Goal: Information Seeking & Learning: Find specific fact

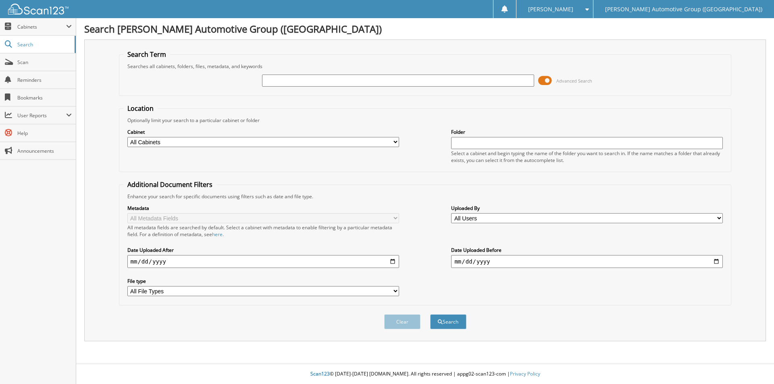
click at [281, 86] on input "text" at bounding box center [398, 81] width 272 height 12
click at [284, 81] on input "text" at bounding box center [398, 81] width 272 height 12
type input "461617"
click at [460, 324] on button "Search" at bounding box center [448, 322] width 36 height 15
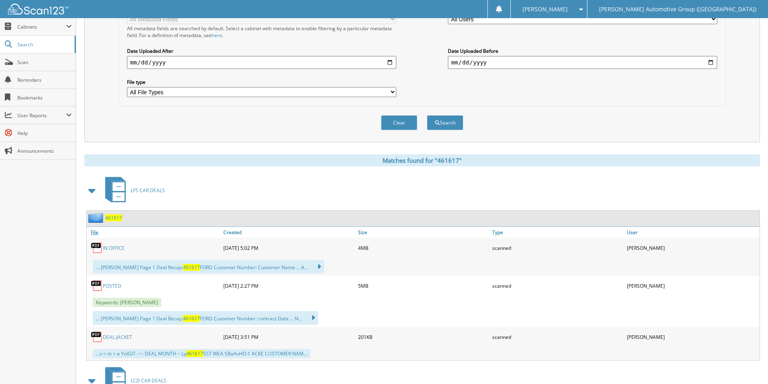
scroll to position [202, 0]
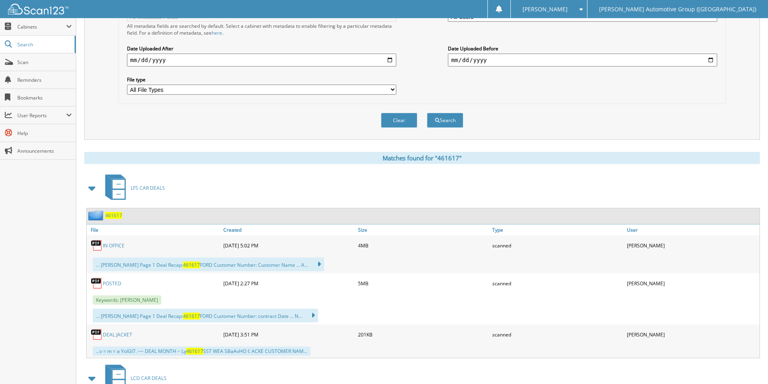
click at [119, 217] on span "461617" at bounding box center [113, 215] width 17 height 7
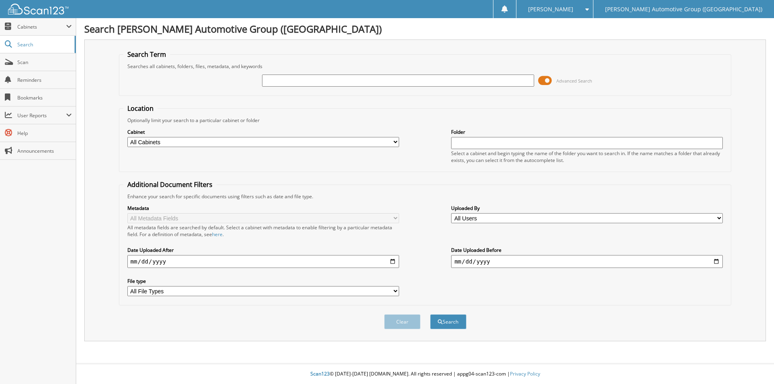
drag, startPoint x: 0, startPoint y: 0, endPoint x: 313, endPoint y: 79, distance: 323.0
click at [313, 79] on input "text" at bounding box center [398, 81] width 272 height 12
type input "NLB45975"
click at [430, 315] on button "Search" at bounding box center [448, 322] width 36 height 15
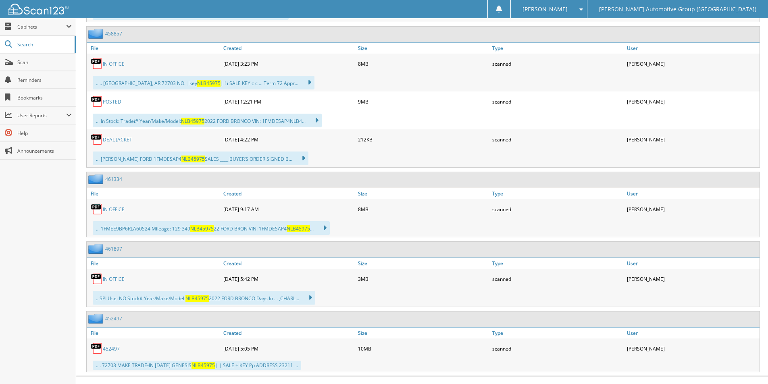
scroll to position [641, 0]
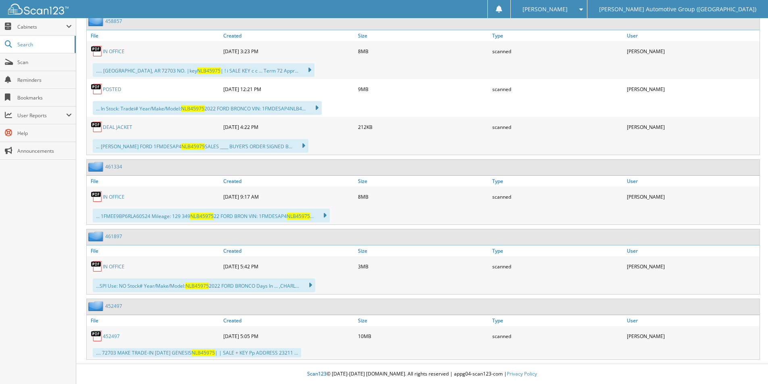
click at [115, 165] on link "461334" at bounding box center [113, 166] width 17 height 7
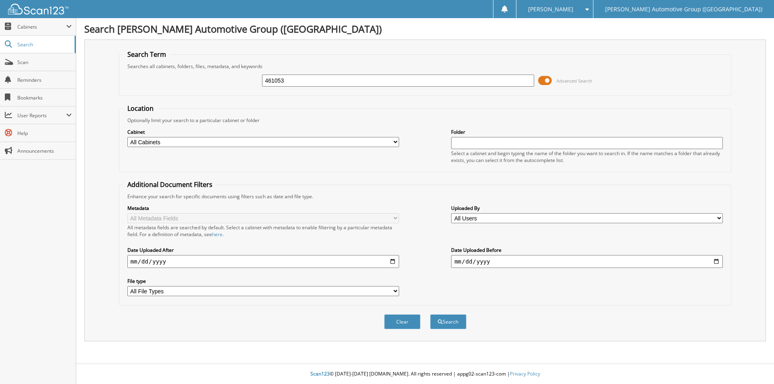
type input "461053"
click at [430, 315] on button "Search" at bounding box center [448, 322] width 36 height 15
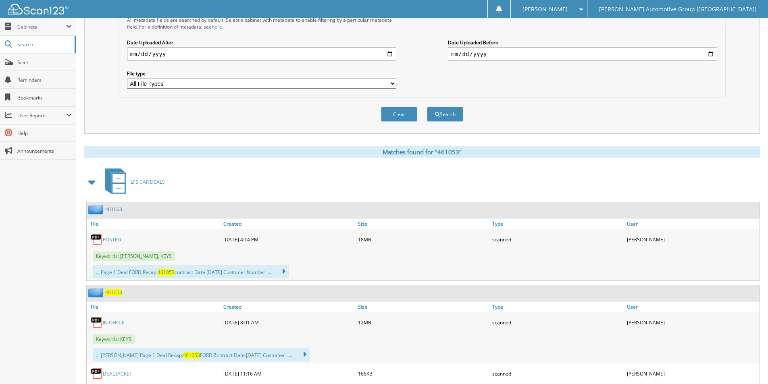
scroll to position [282, 0]
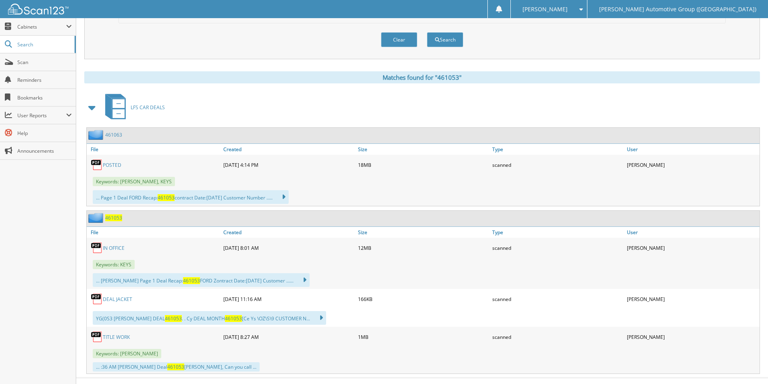
click at [123, 340] on link "TITLE WORK" at bounding box center [116, 337] width 27 height 7
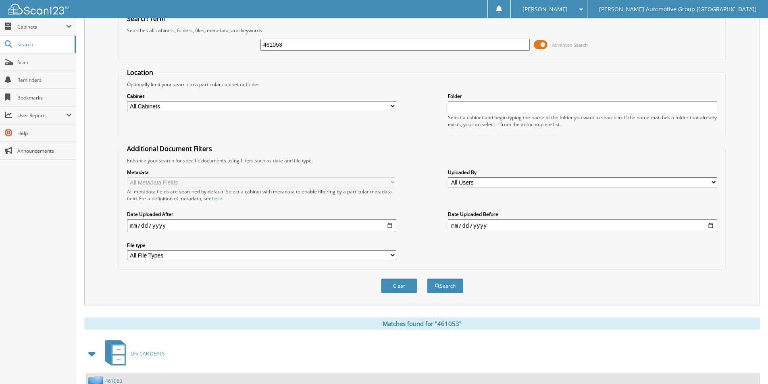
scroll to position [0, 0]
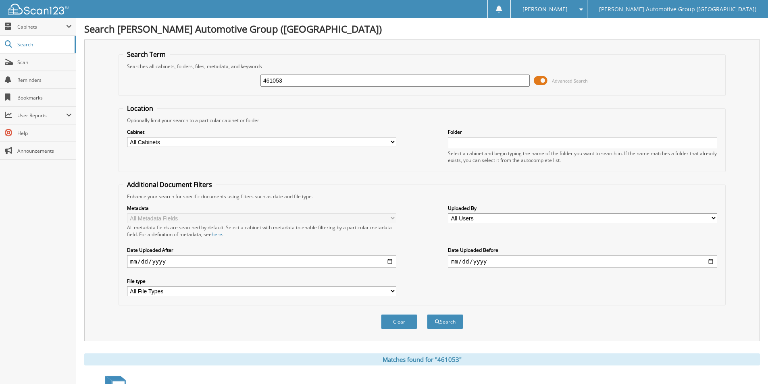
drag, startPoint x: 285, startPoint y: 83, endPoint x: 148, endPoint y: 83, distance: 137.6
click at [148, 84] on div "461053 Advanced Search" at bounding box center [422, 81] width 599 height 22
type input "g"
type input "GF203565"
click at [427, 315] on button "Search" at bounding box center [445, 322] width 36 height 15
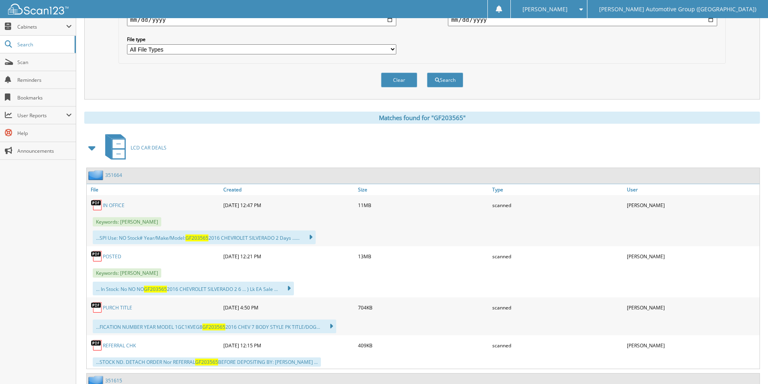
scroll to position [282, 0]
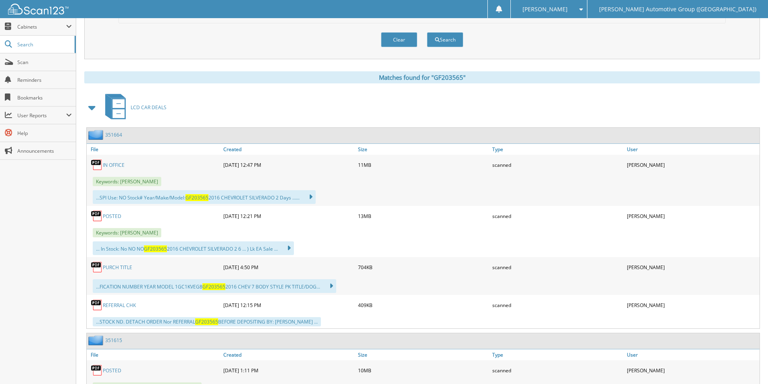
click at [111, 133] on link "351664" at bounding box center [113, 135] width 17 height 7
